Goal: Use online tool/utility

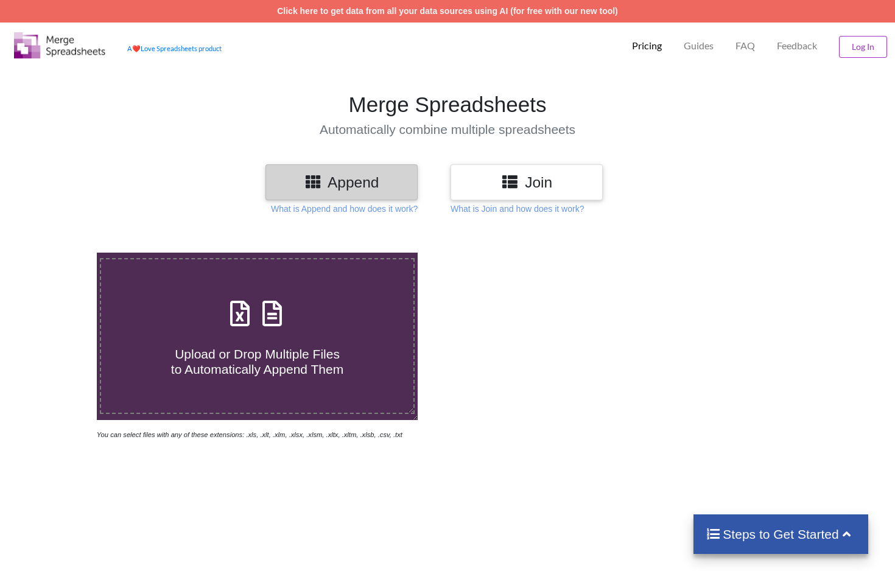
click at [525, 175] on h3 "Join" at bounding box center [526, 182] width 134 height 18
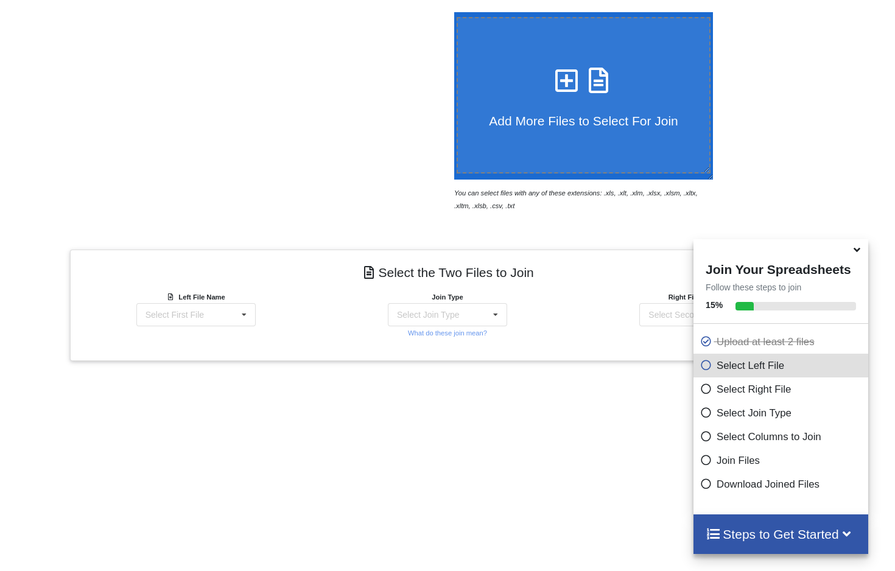
scroll to position [355, 0]
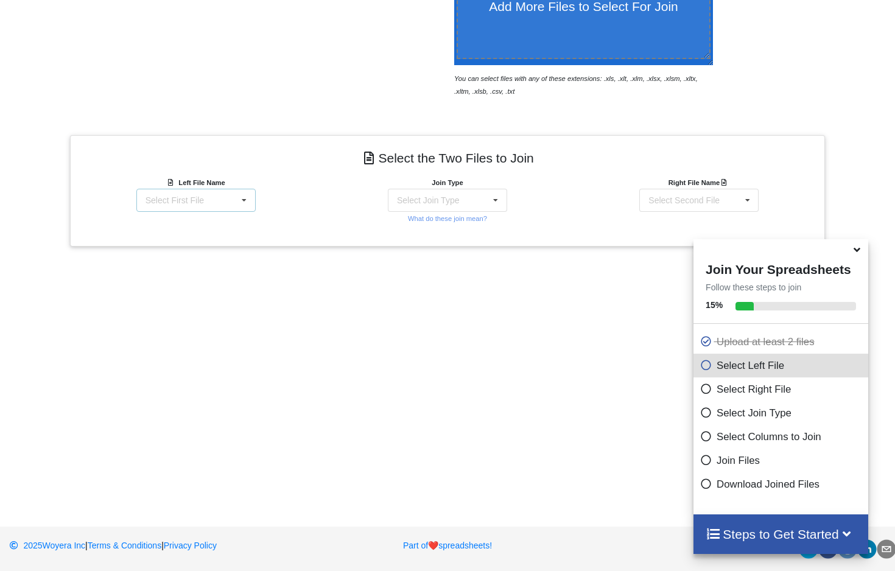
click at [242, 208] on icon at bounding box center [244, 200] width 18 height 23
click at [196, 267] on span "Matter balance summary (10_01_2025).csv" at bounding box center [192, 258] width 94 height 18
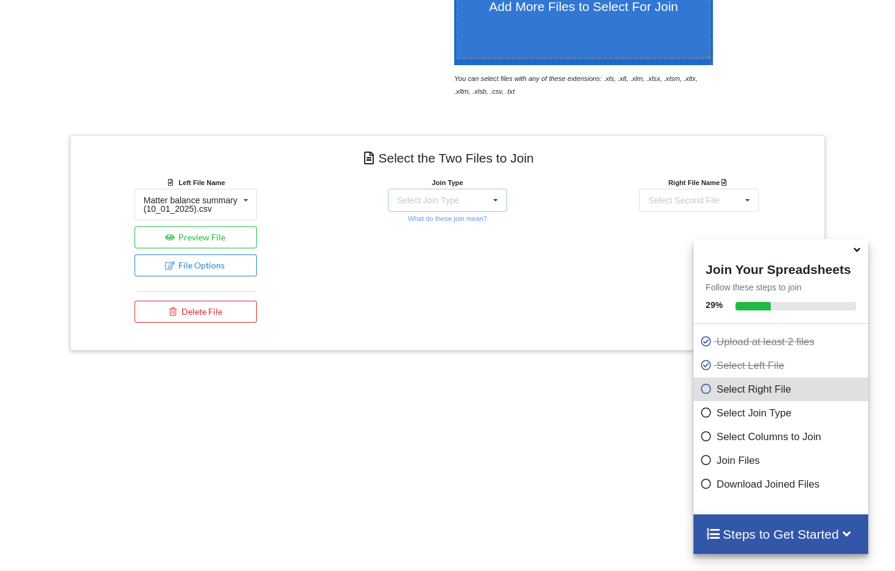
click at [482, 191] on div "Select Join Type INNER JOIN LEFT JOIN RIGHT JOIN FULL JOIN" at bounding box center [447, 200] width 119 height 23
click at [430, 232] on div "INNER JOIN" at bounding box center [454, 233] width 74 height 13
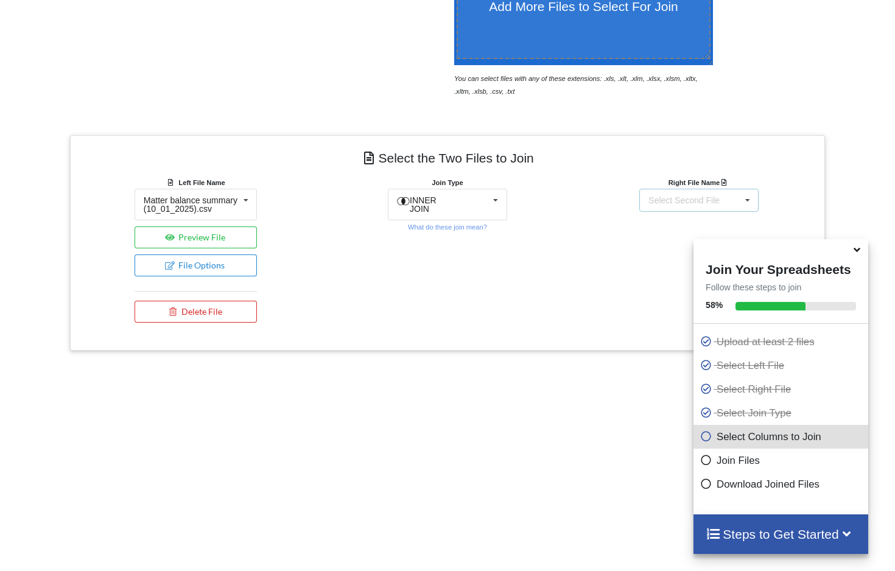
click at [719, 200] on div "Select Second File" at bounding box center [683, 200] width 71 height 9
click at [665, 236] on span "matters [DATE] [DATE].csv" at bounding box center [699, 231] width 102 height 10
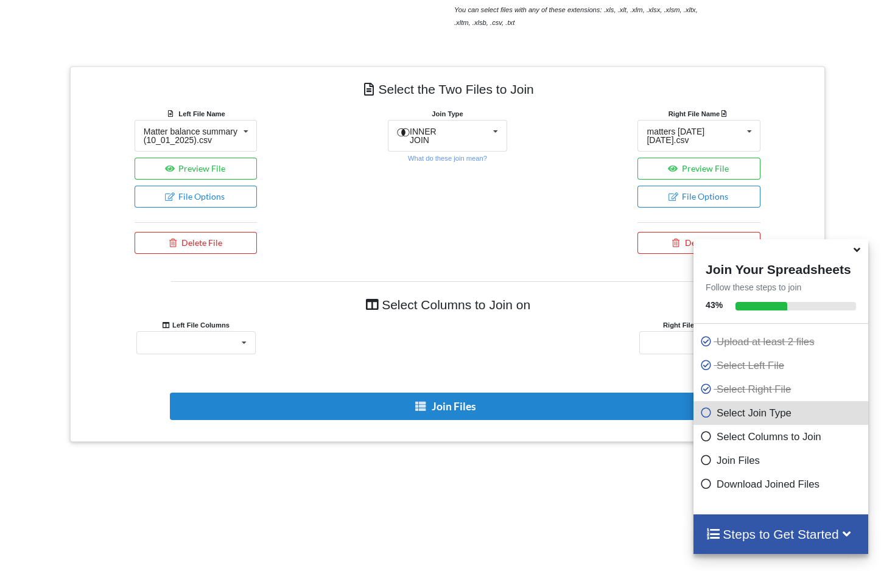
scroll to position [466, 0]
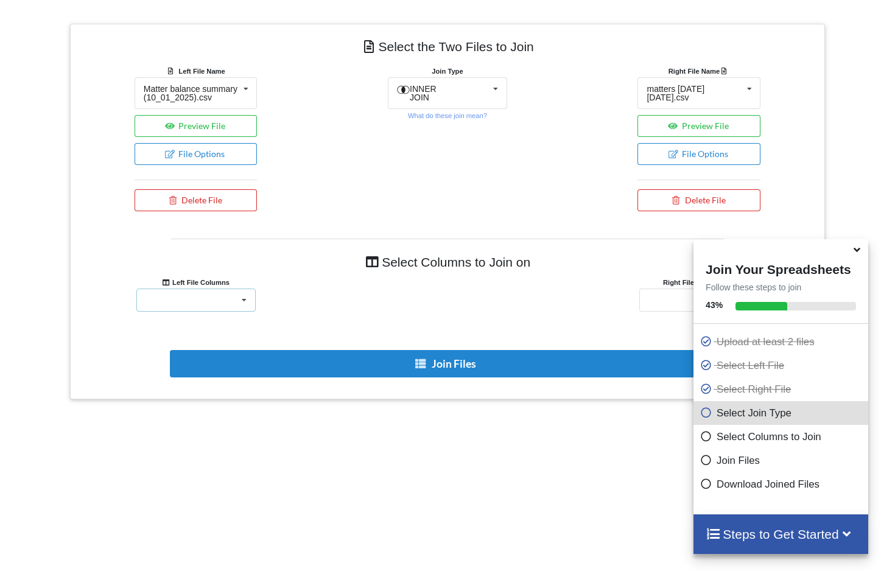
click at [232, 307] on div "Responsible Attorney Client Accounts Receivable Time In Progress Expense In Pro…" at bounding box center [195, 299] width 119 height 23
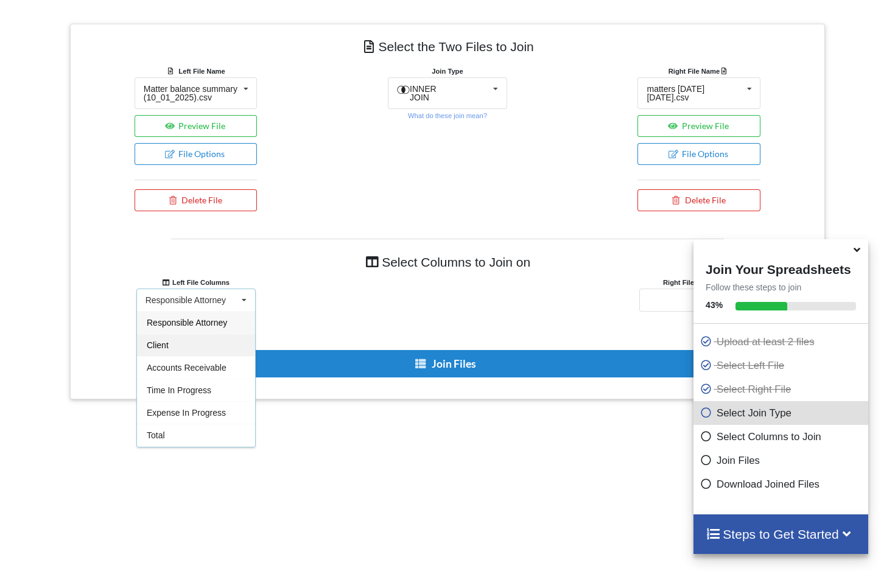
click at [183, 356] on div "Client" at bounding box center [196, 344] width 118 height 23
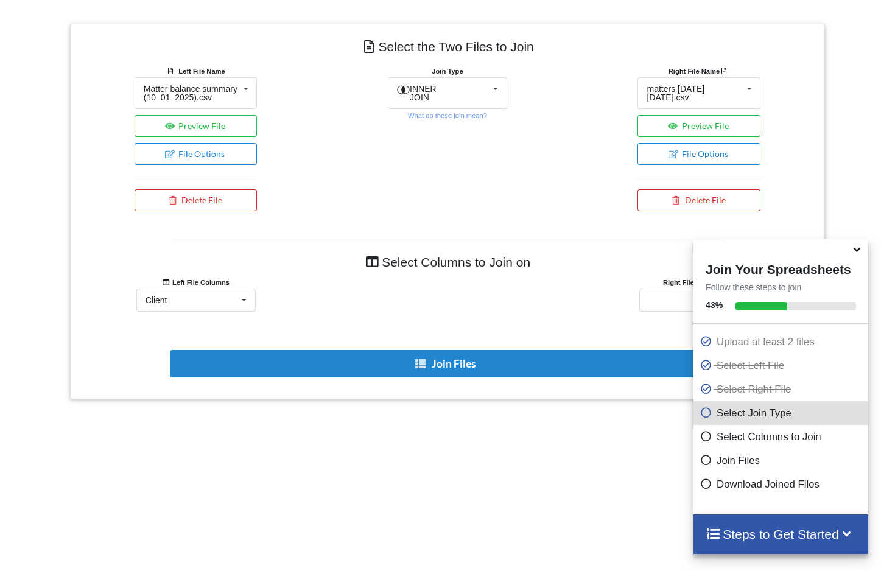
click at [854, 253] on icon at bounding box center [856, 247] width 13 height 11
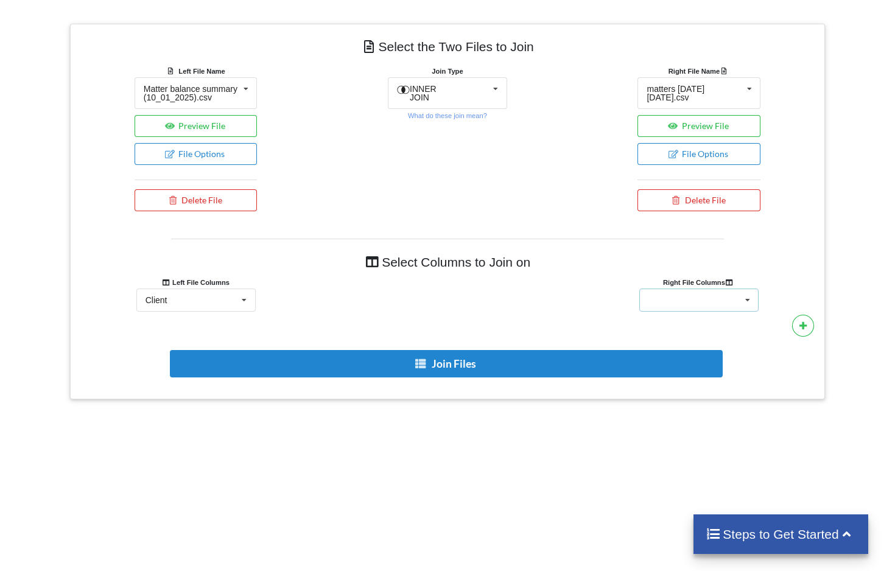
click at [740, 309] on icon at bounding box center [747, 300] width 18 height 23
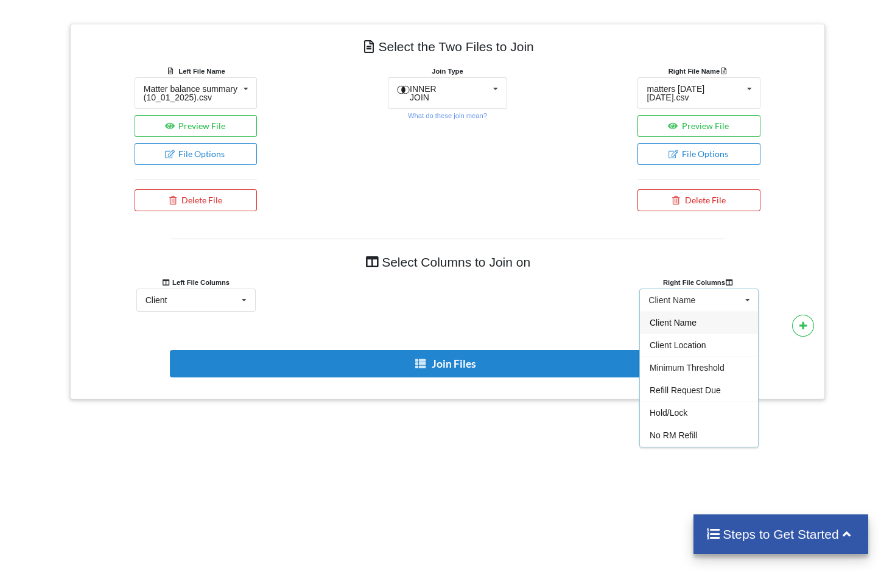
click at [692, 327] on span "Client Name" at bounding box center [672, 323] width 47 height 10
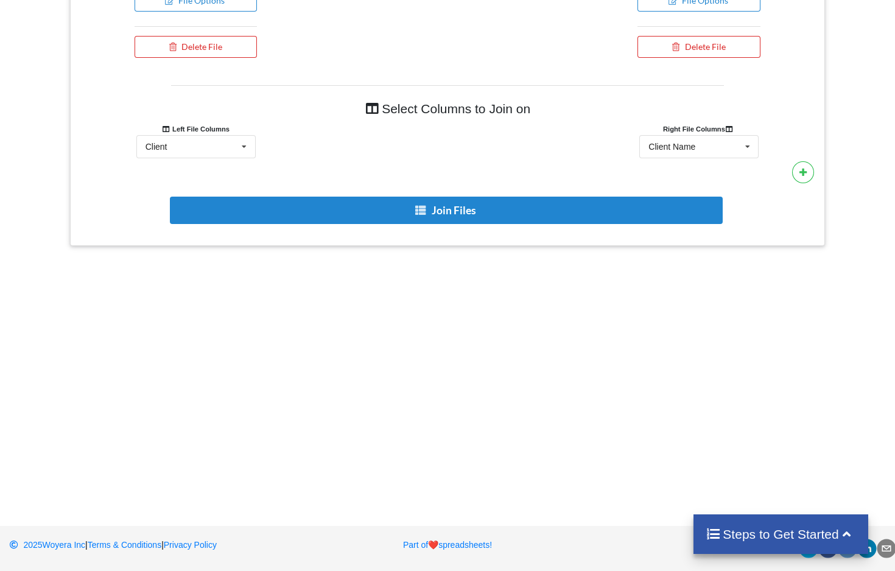
scroll to position [652, 0]
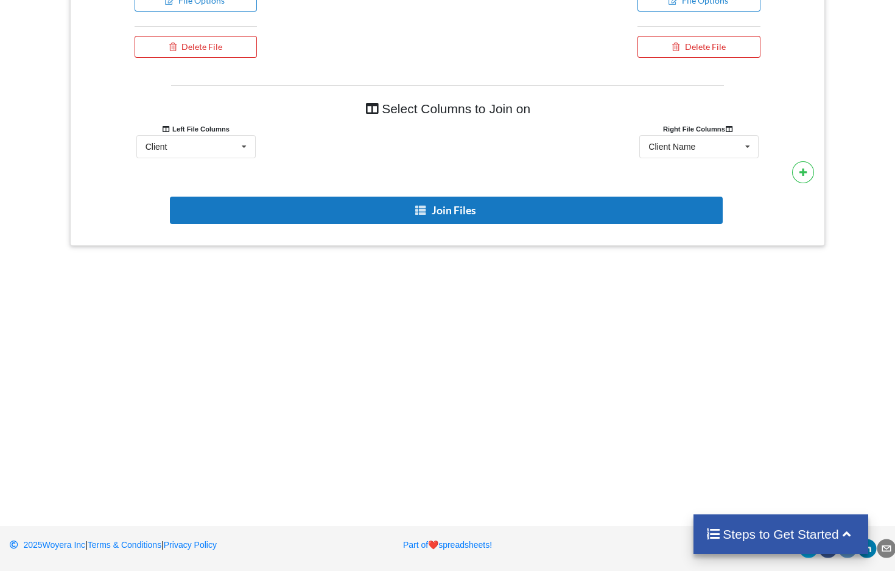
click at [466, 215] on button "Join Files" at bounding box center [446, 210] width 553 height 27
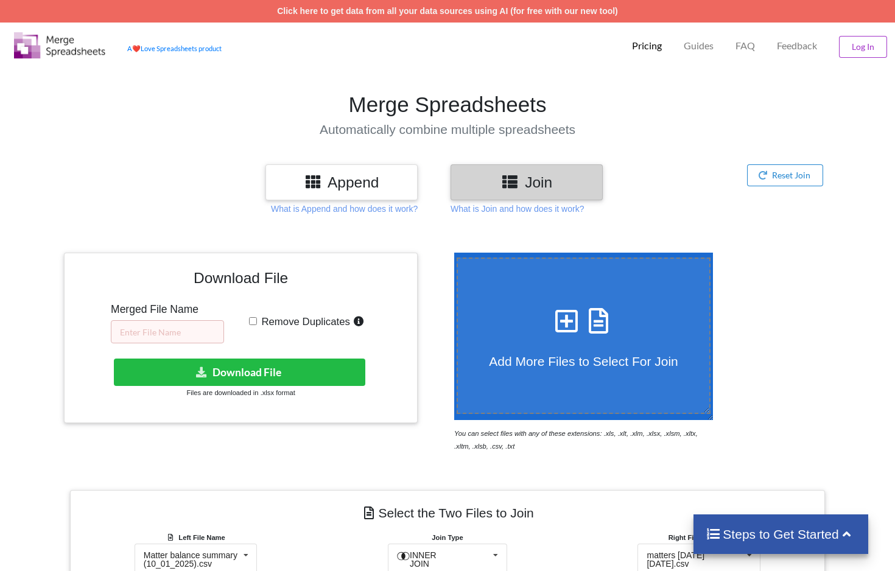
scroll to position [0, 0]
click at [180, 334] on input "text" at bounding box center [167, 331] width 113 height 23
type input "N"
type input "10.01 RM"
click at [251, 322] on input "Remove Duplicates" at bounding box center [253, 321] width 8 height 8
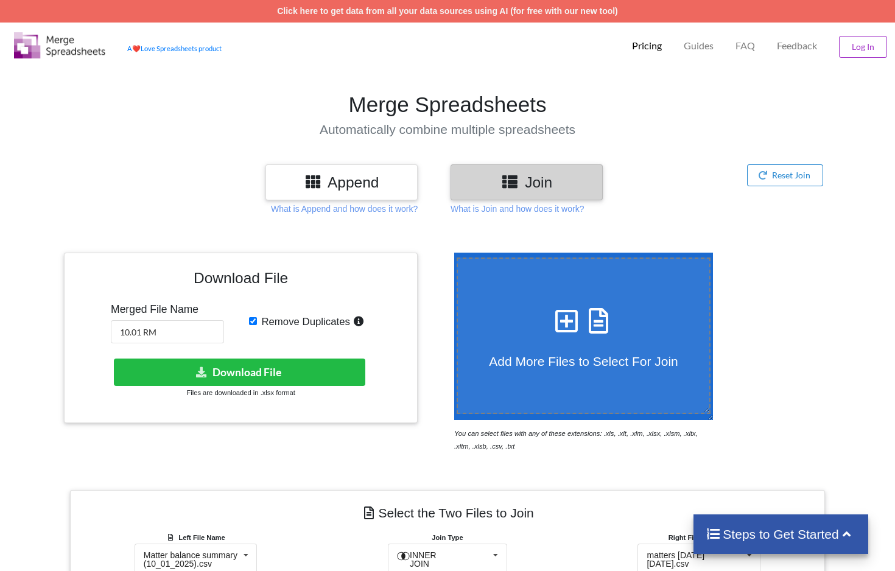
checkbox input "true"
click at [293, 375] on button "Download File" at bounding box center [239, 371] width 251 height 27
